Goal: Task Accomplishment & Management: Manage account settings

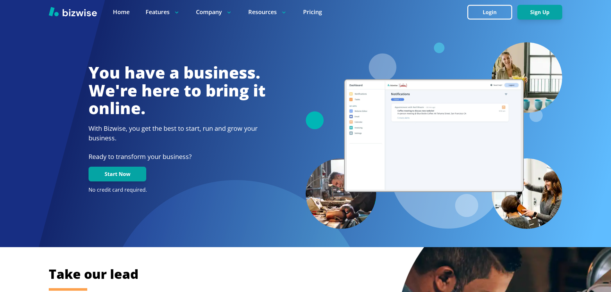
drag, startPoint x: 0, startPoint y: 0, endPoint x: 394, endPoint y: 39, distance: 396.4
click at [387, 39] on div at bounding box center [305, 30] width 513 height 24
click at [480, 9] on button "Login" at bounding box center [490, 12] width 45 height 15
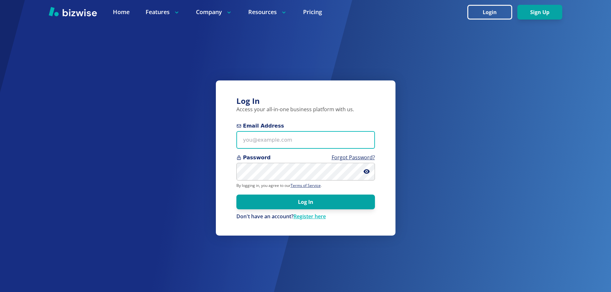
click at [338, 133] on input "Email Address" at bounding box center [306, 140] width 139 height 18
paste input "[EMAIL_ADDRESS][DOMAIN_NAME]"
type input "[EMAIL_ADDRESS][DOMAIN_NAME]"
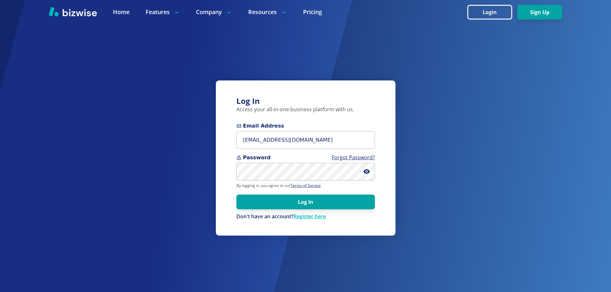
click at [283, 162] on div "Password Forgot Password?" at bounding box center [306, 167] width 139 height 27
click at [310, 203] on button "Log In" at bounding box center [306, 202] width 139 height 15
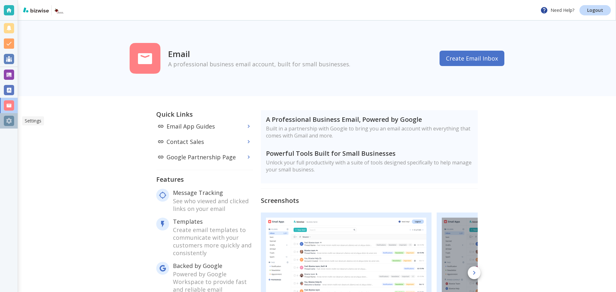
click at [11, 123] on div at bounding box center [9, 121] width 10 height 10
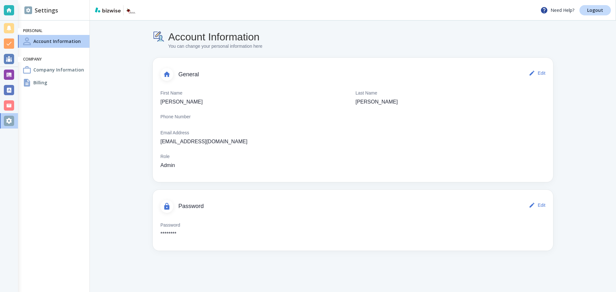
click at [56, 82] on div "Billing" at bounding box center [54, 82] width 72 height 13
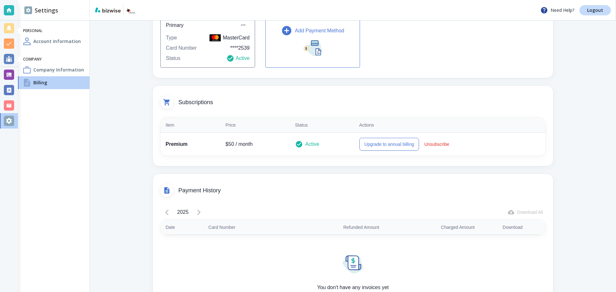
scroll to position [13, 0]
